Goal: Task Accomplishment & Management: Manage account settings

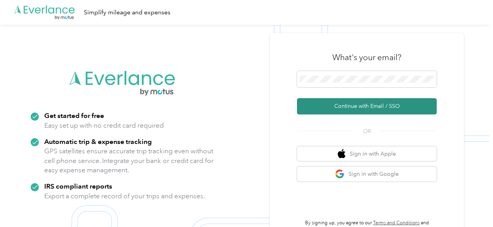
click at [359, 105] on button "Continue with Email / SSO" at bounding box center [367, 106] width 140 height 16
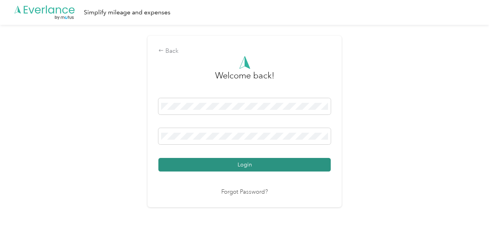
click at [249, 162] on button "Login" at bounding box center [244, 165] width 172 height 14
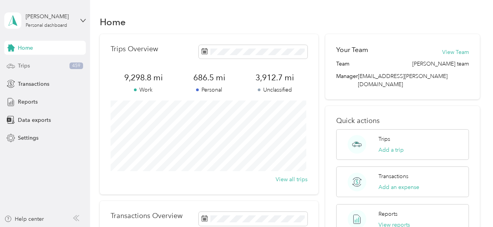
click at [40, 67] on div "Trips 459" at bounding box center [44, 66] width 81 height 14
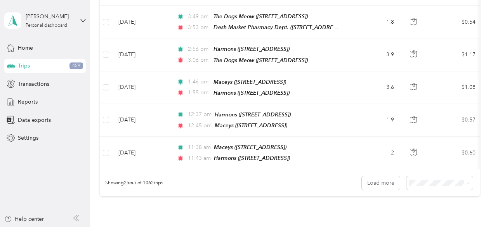
scroll to position [782, 0]
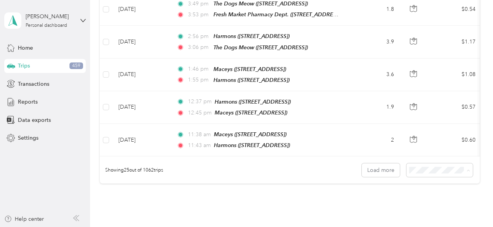
click at [418, 204] on span "100 per load" at bounding box center [426, 204] width 32 height 7
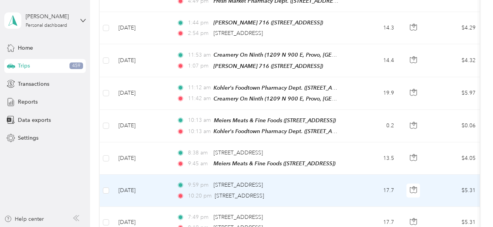
scroll to position [1136, 0]
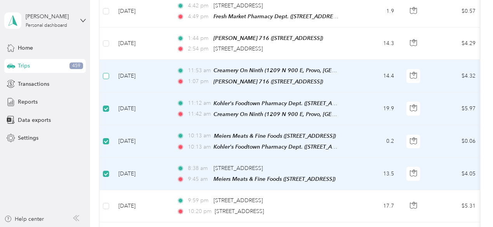
click at [105, 72] on label at bounding box center [106, 76] width 6 height 9
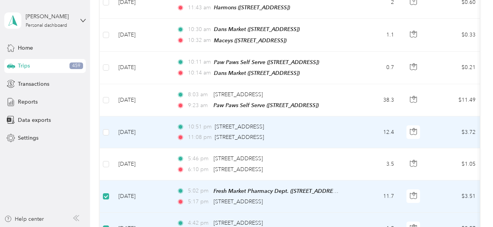
scroll to position [903, 0]
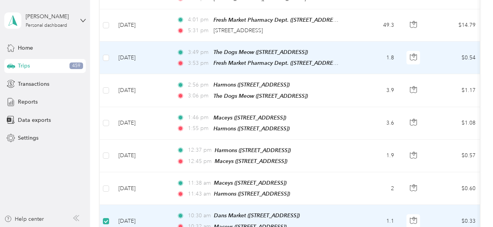
scroll to position [717, 0]
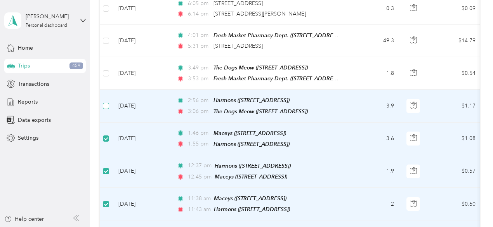
click at [106, 102] on label at bounding box center [106, 106] width 6 height 9
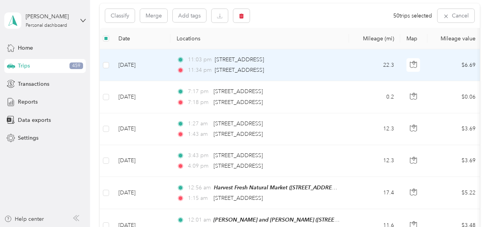
scroll to position [65, 0]
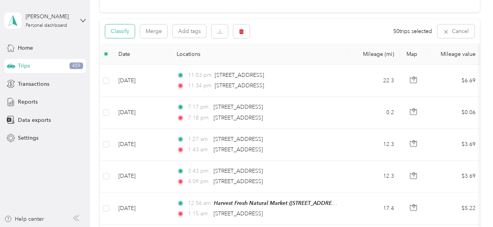
click at [119, 35] on button "Classify" at bounding box center [119, 31] width 29 height 14
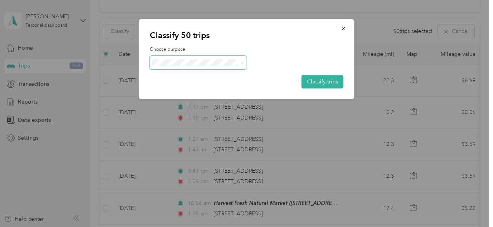
click at [182, 66] on span at bounding box center [198, 63] width 97 height 14
click at [179, 78] on li "[PERSON_NAME]" at bounding box center [198, 74] width 97 height 14
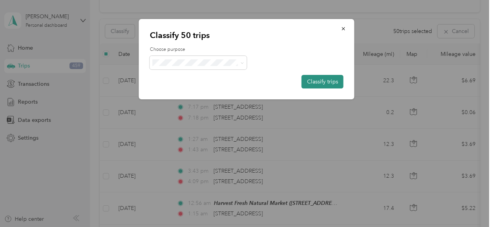
click at [317, 81] on button "Classify trips" at bounding box center [322, 82] width 42 height 14
